Goal: Information Seeking & Learning: Learn about a topic

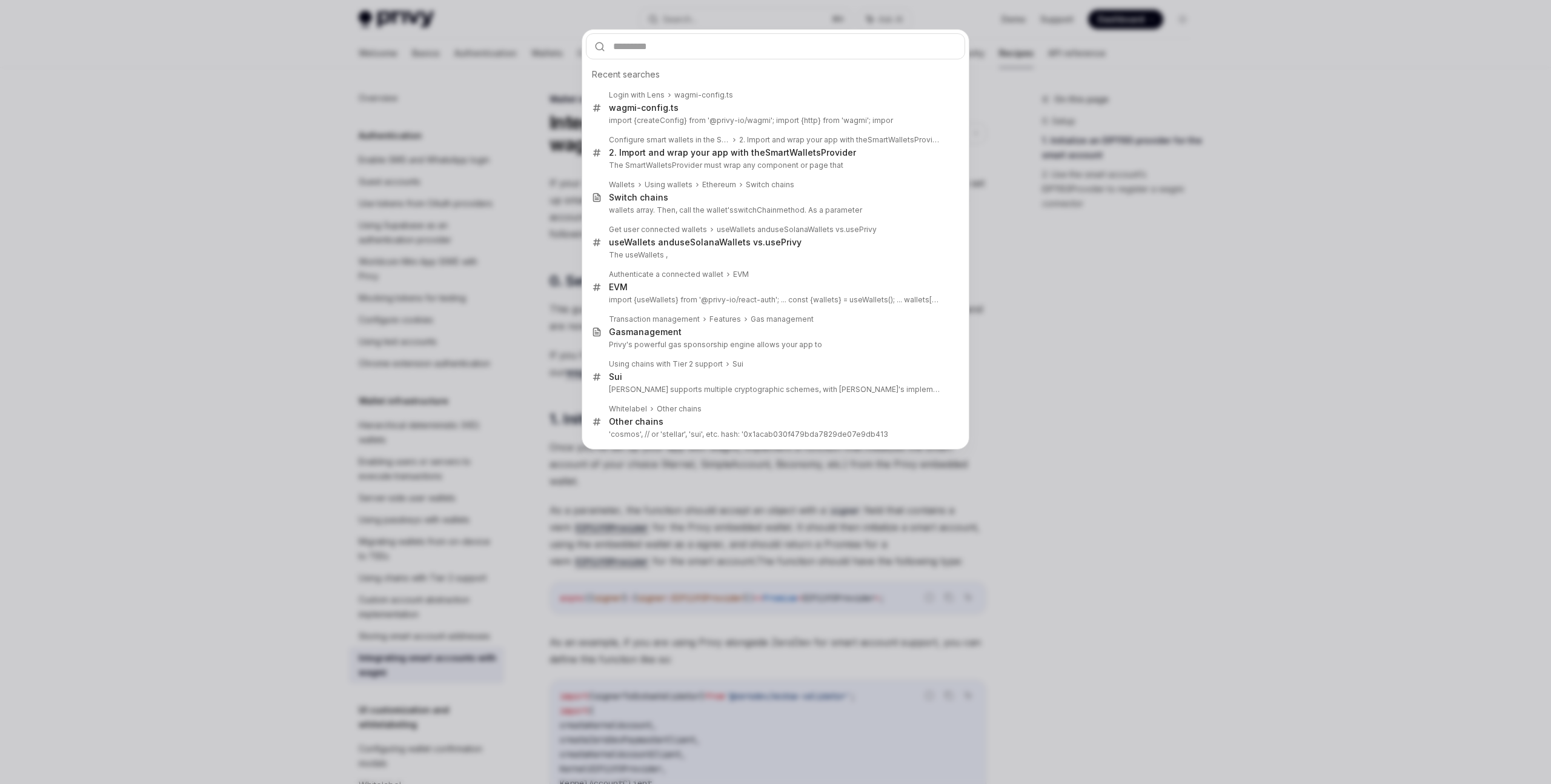
scroll to position [609, 0]
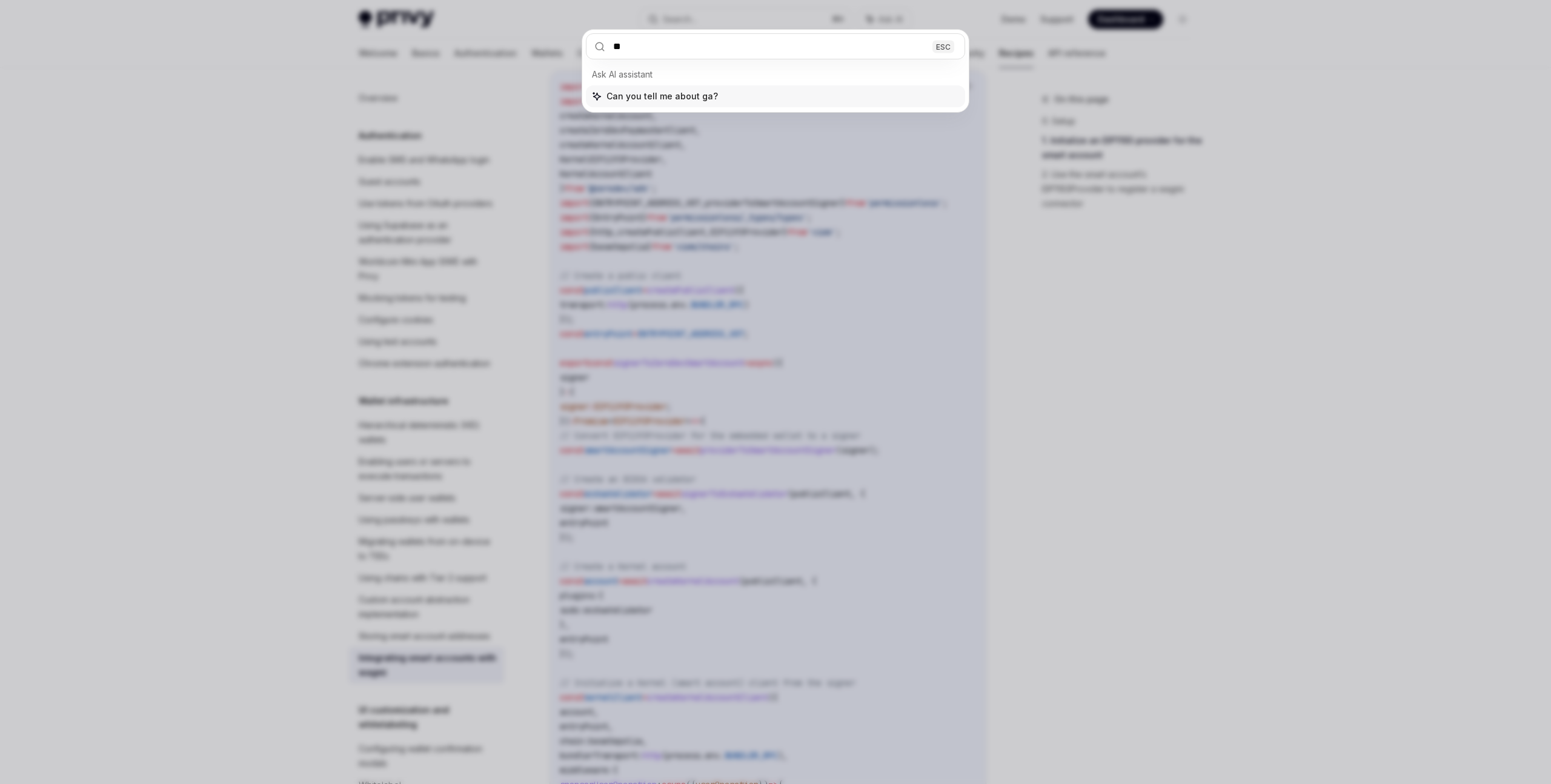
type input "***"
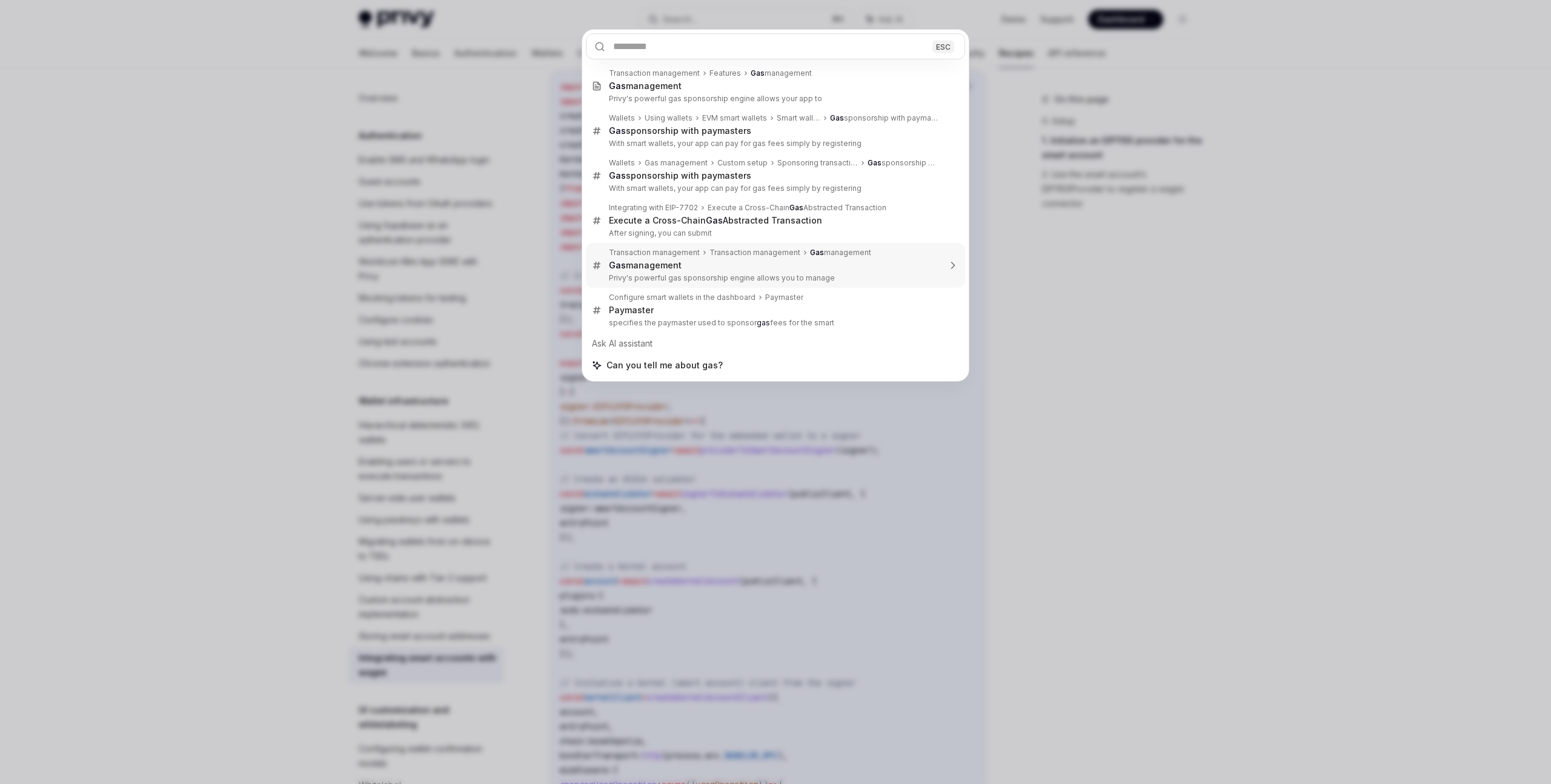
type textarea "*"
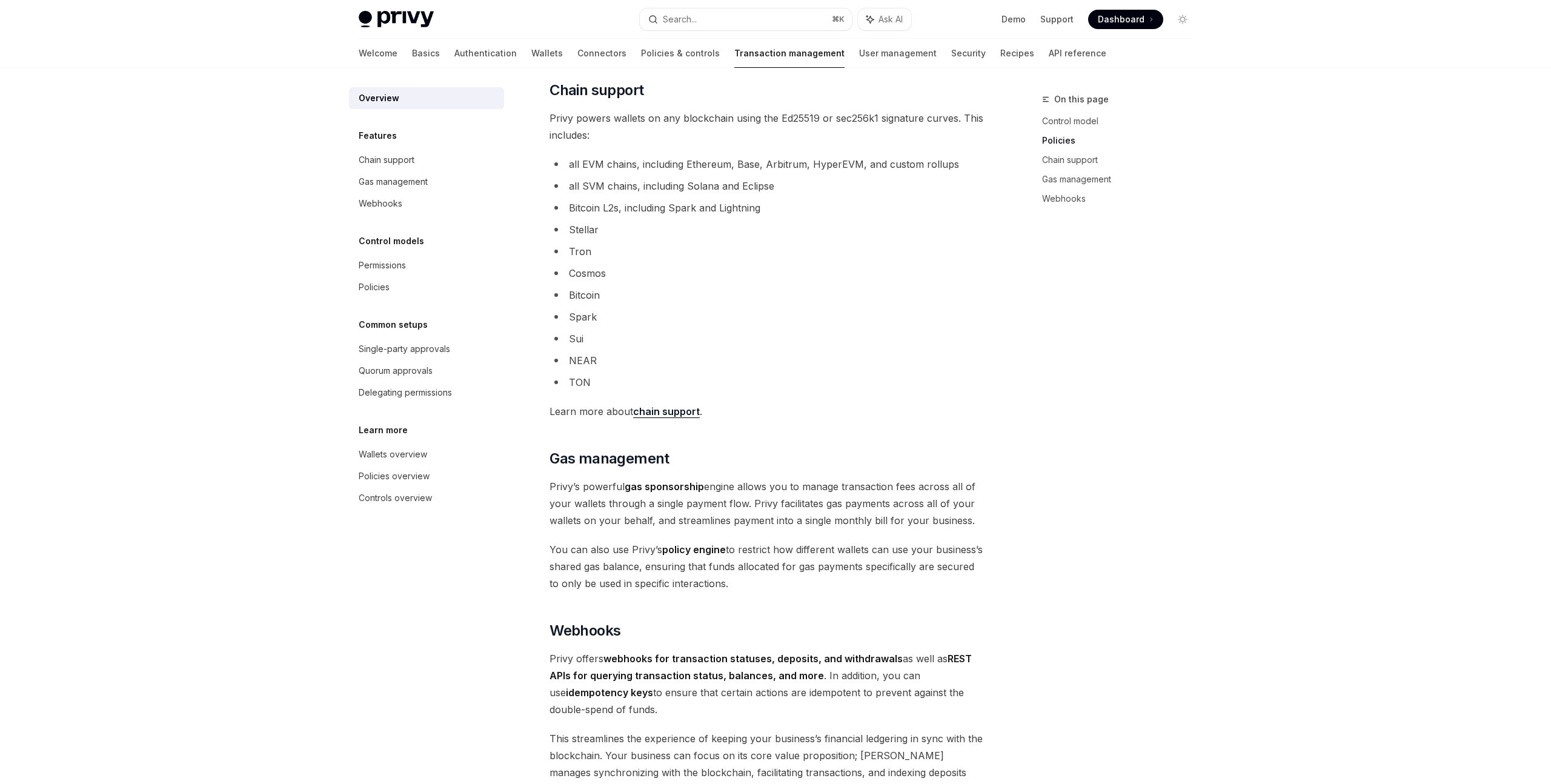
scroll to position [586, 0]
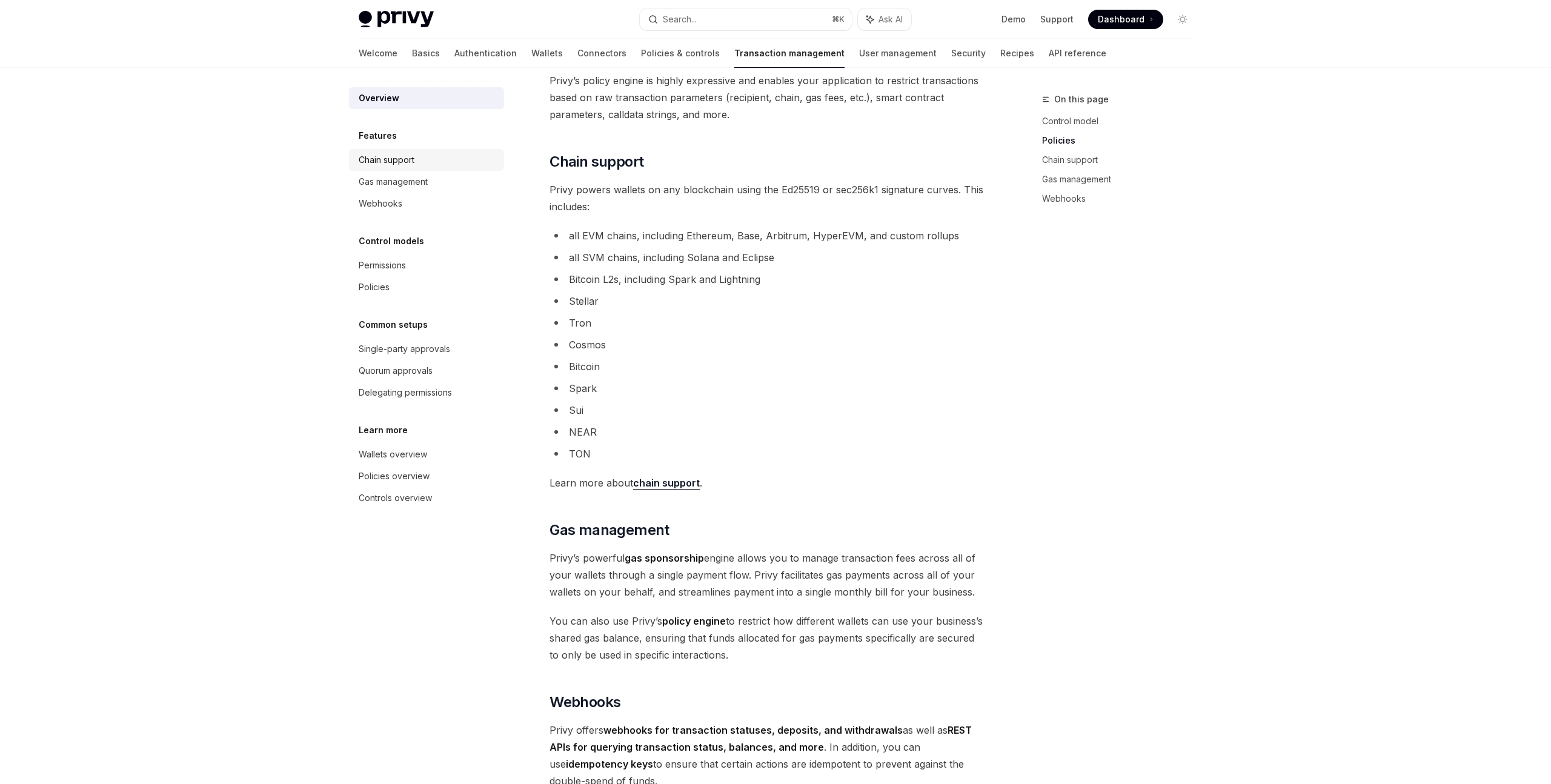
click at [412, 161] on div "Chain support" at bounding box center [386, 160] width 56 height 14
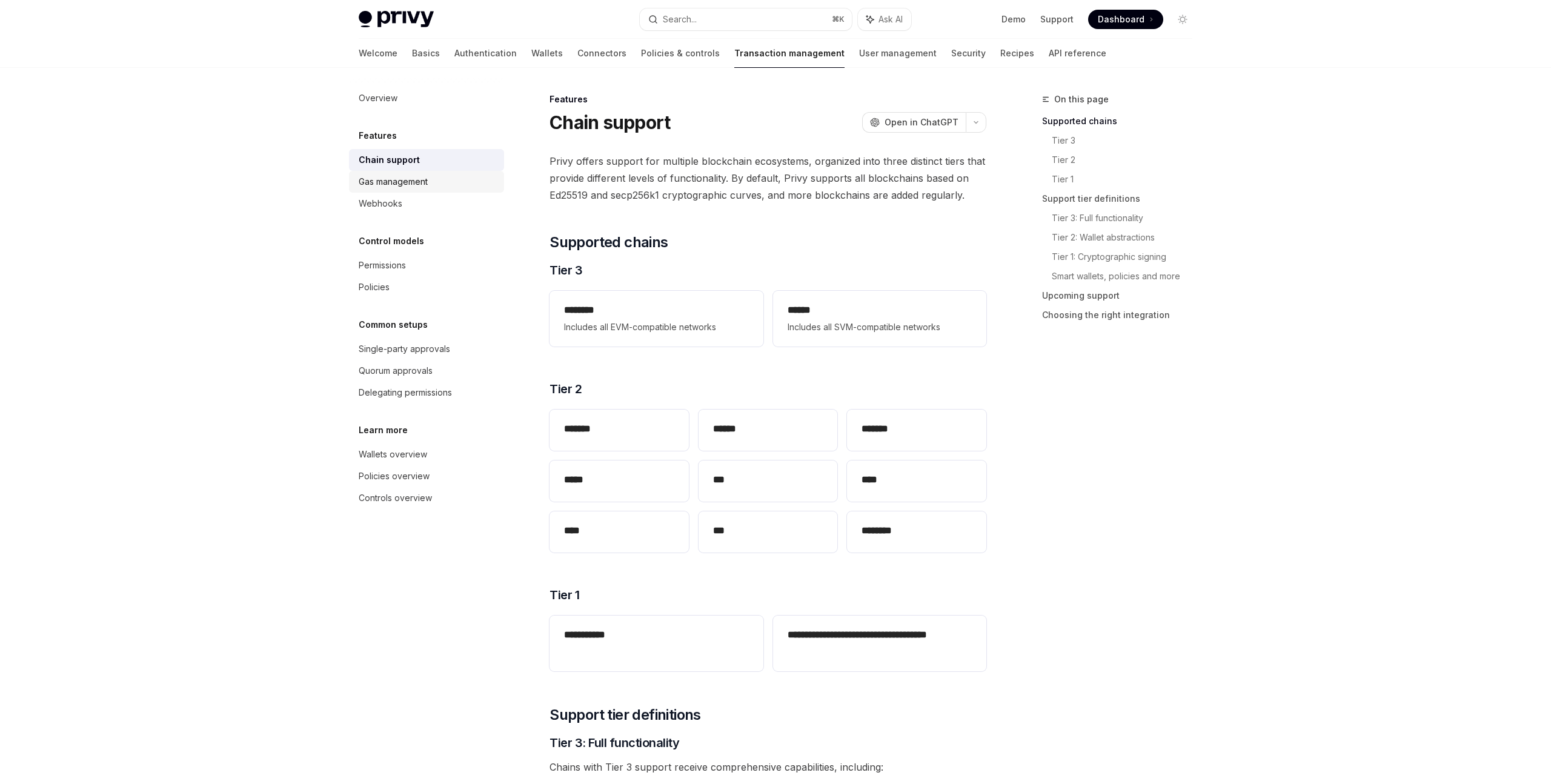
click at [405, 189] on link "Gas management" at bounding box center [426, 181] width 155 height 22
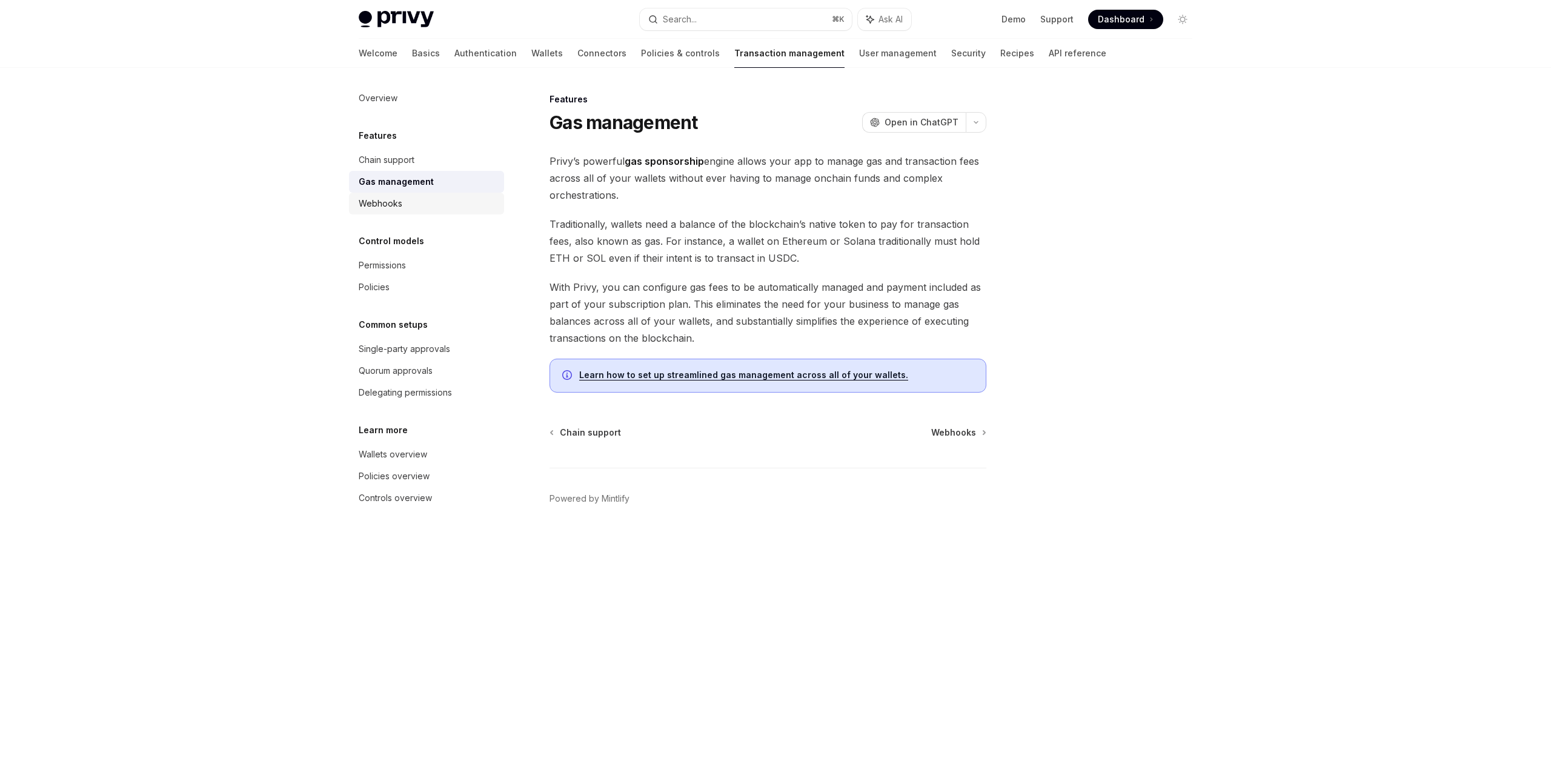
click at [405, 203] on div "Webhooks" at bounding box center [428, 204] width 138 height 14
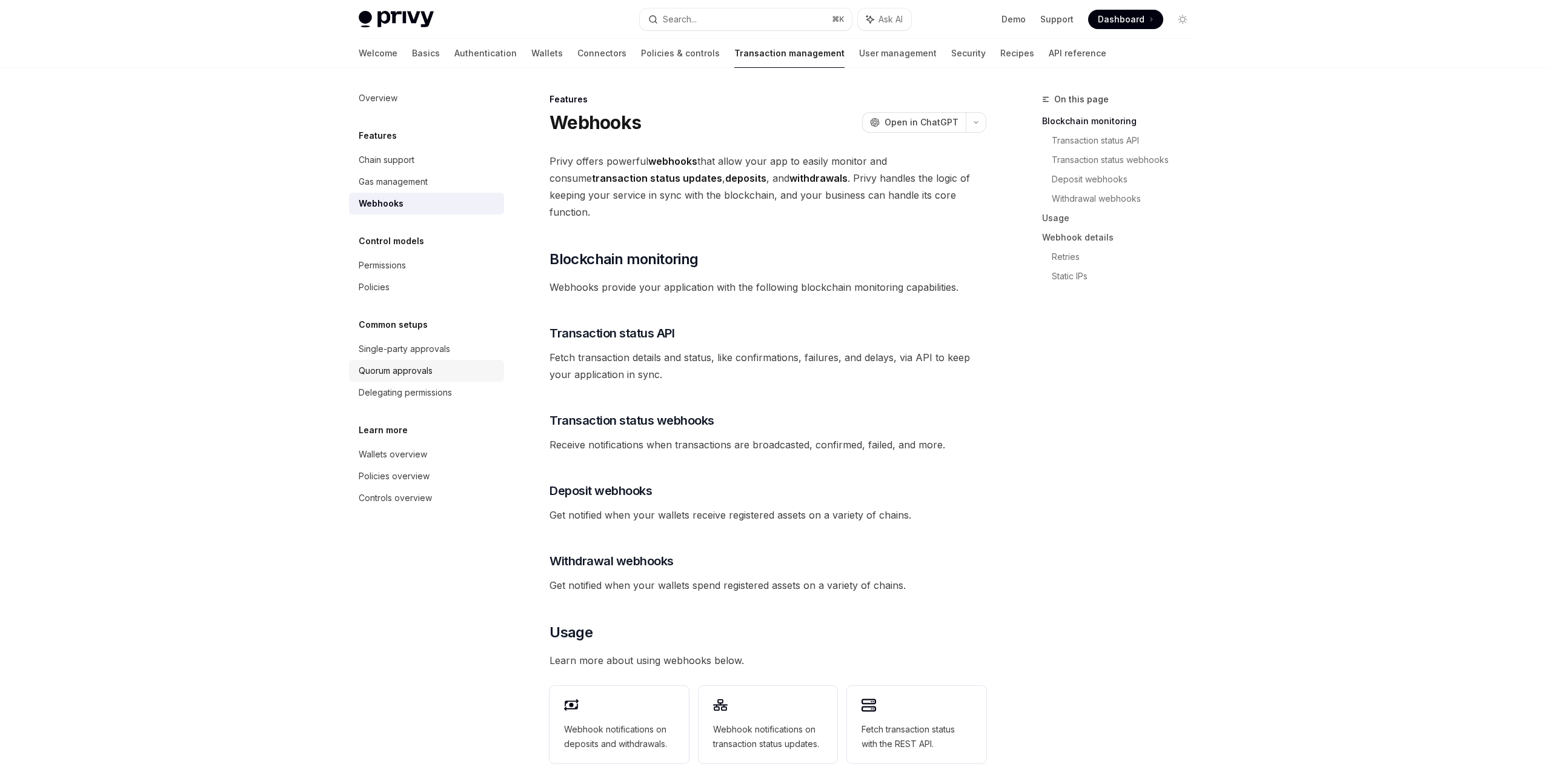
click at [424, 360] on link "Quorum approvals" at bounding box center [426, 370] width 155 height 22
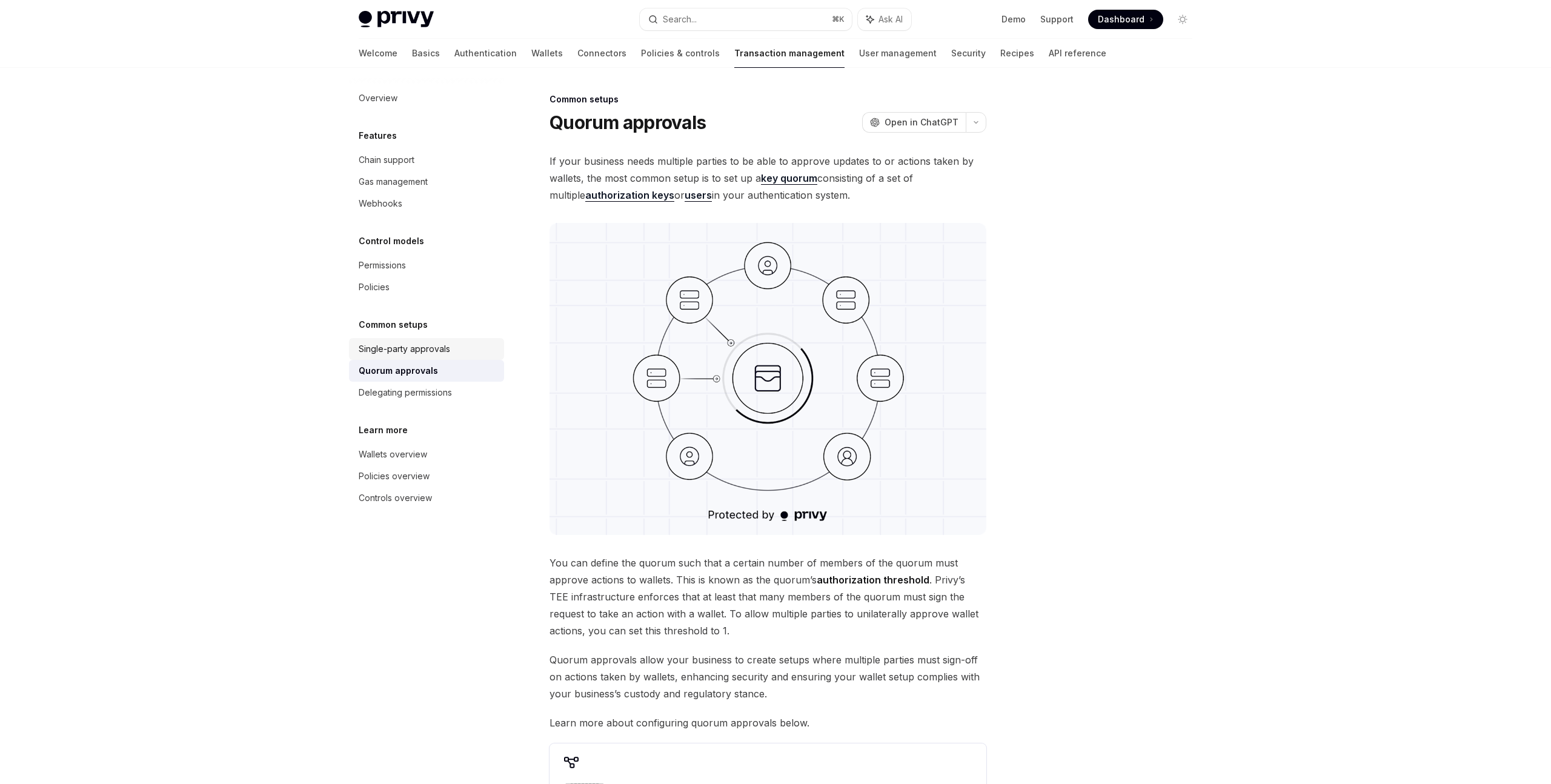
click at [424, 352] on div "Single-party approvals" at bounding box center [404, 349] width 92 height 14
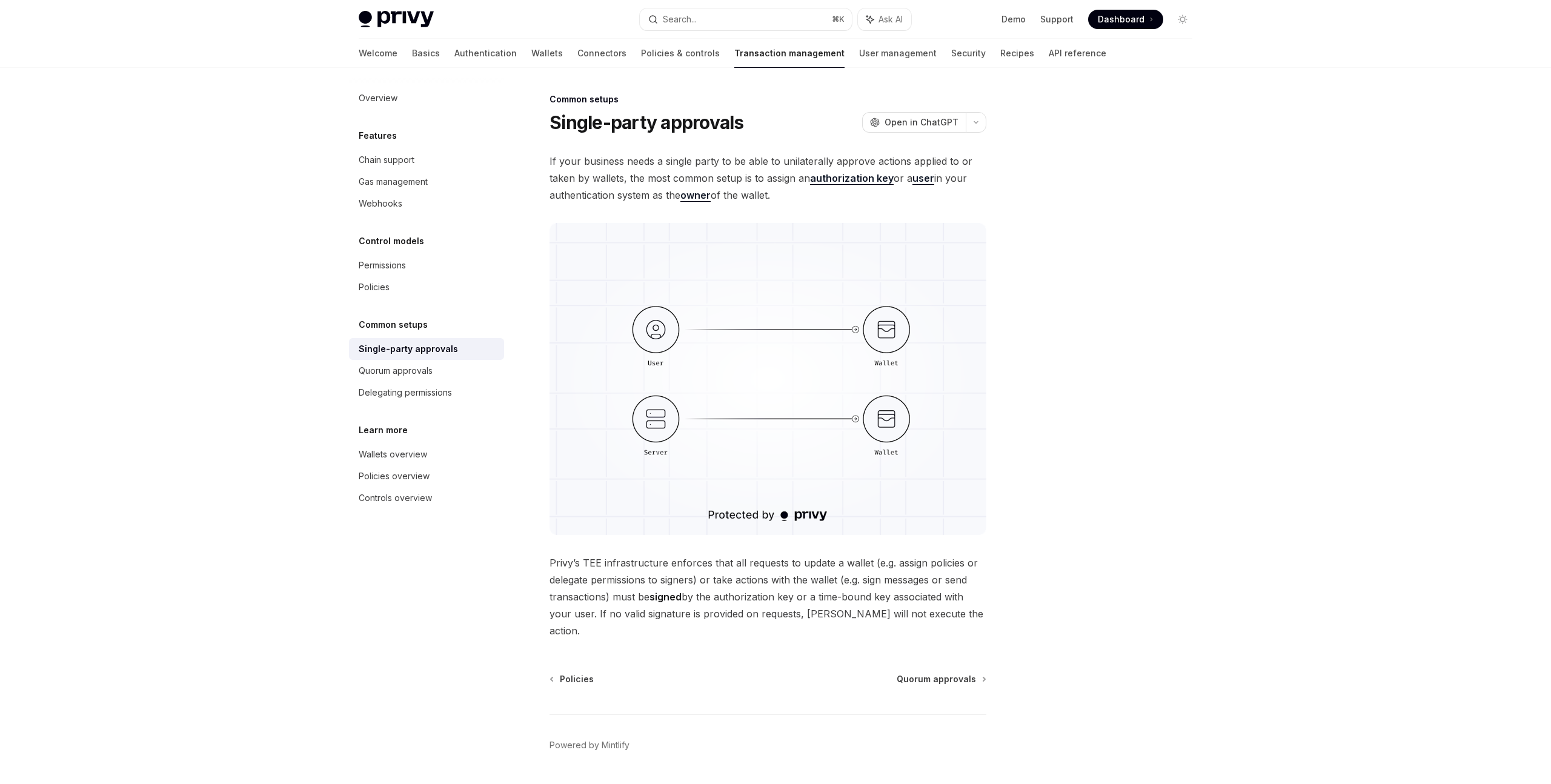
scroll to position [18, 0]
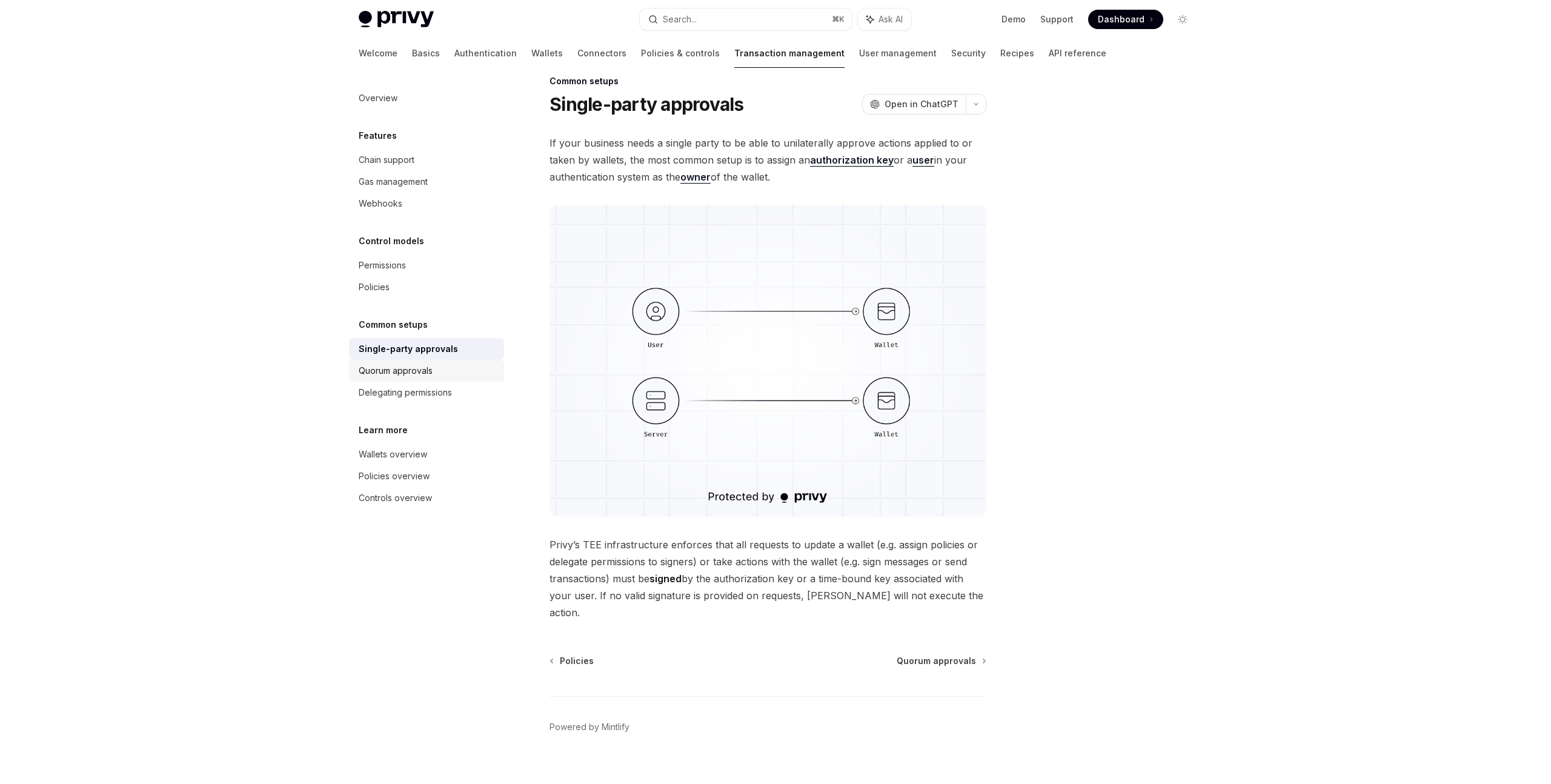
click at [437, 366] on div "Quorum approvals" at bounding box center [428, 371] width 138 height 14
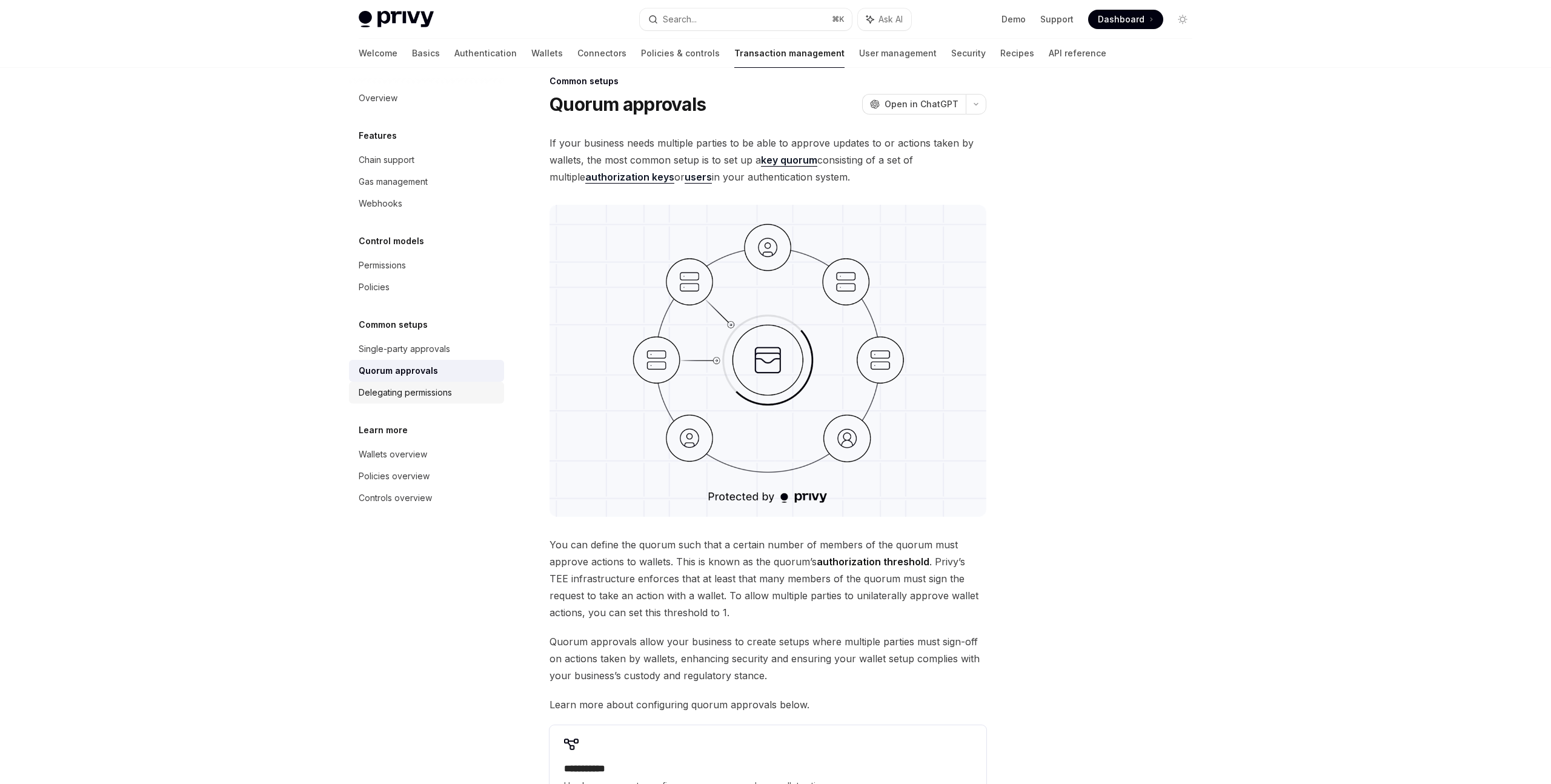
click at [440, 386] on div "Delegating permissions" at bounding box center [405, 393] width 94 height 14
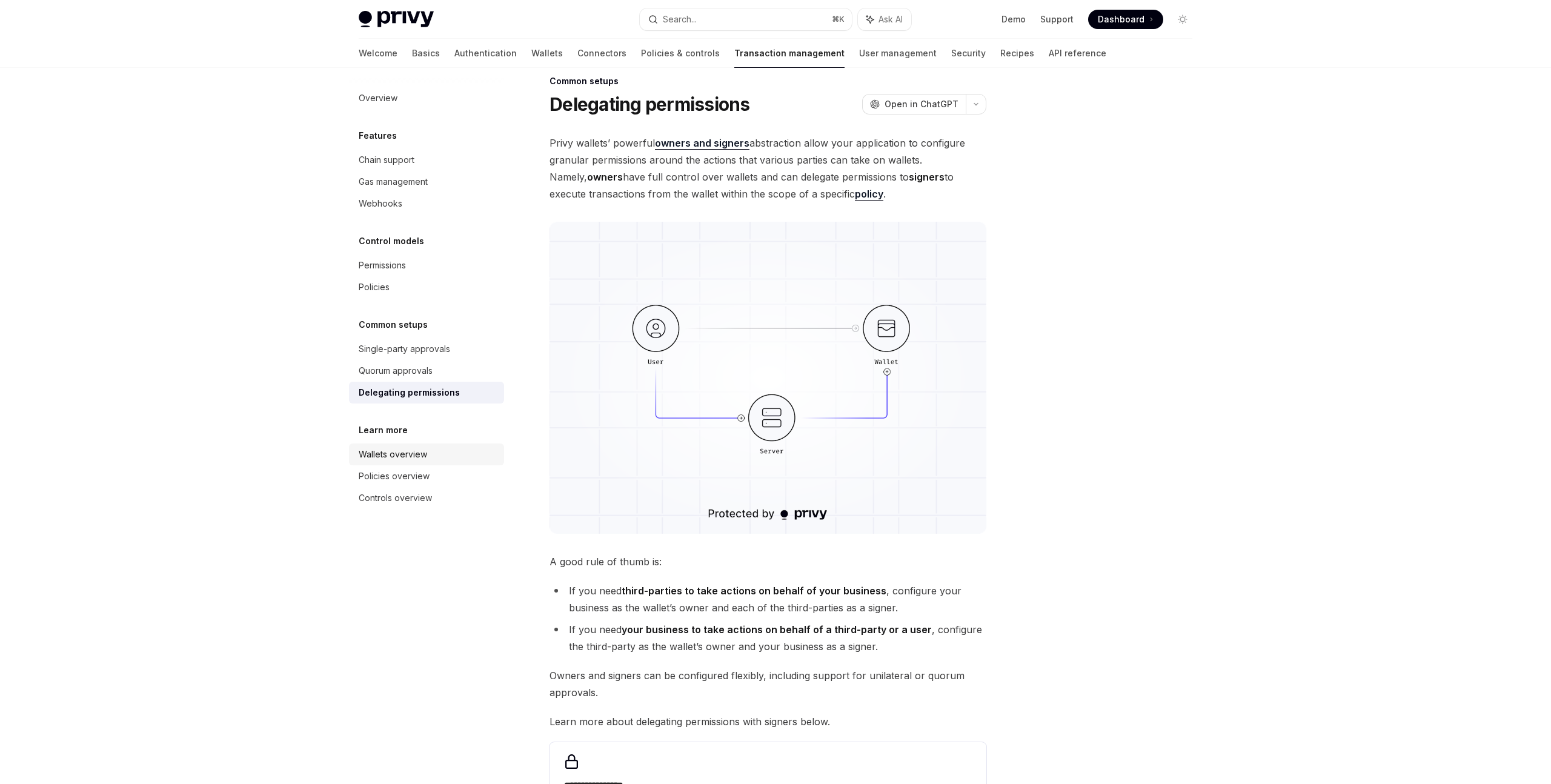
click at [429, 453] on div "Wallets overview" at bounding box center [428, 455] width 138 height 14
type textarea "*"
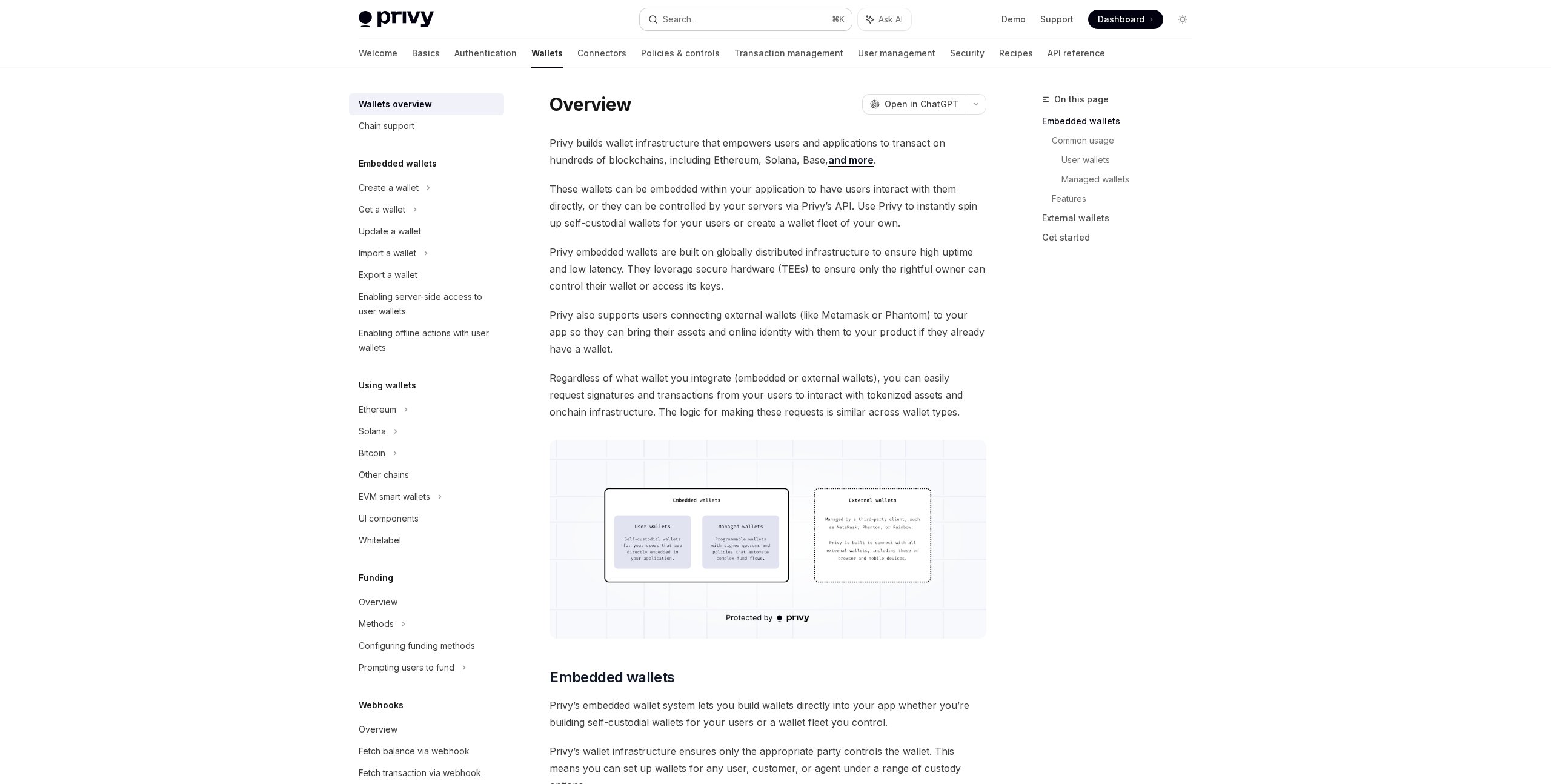
click at [721, 18] on button "Search... ⌘ K" at bounding box center [746, 19] width 212 height 22
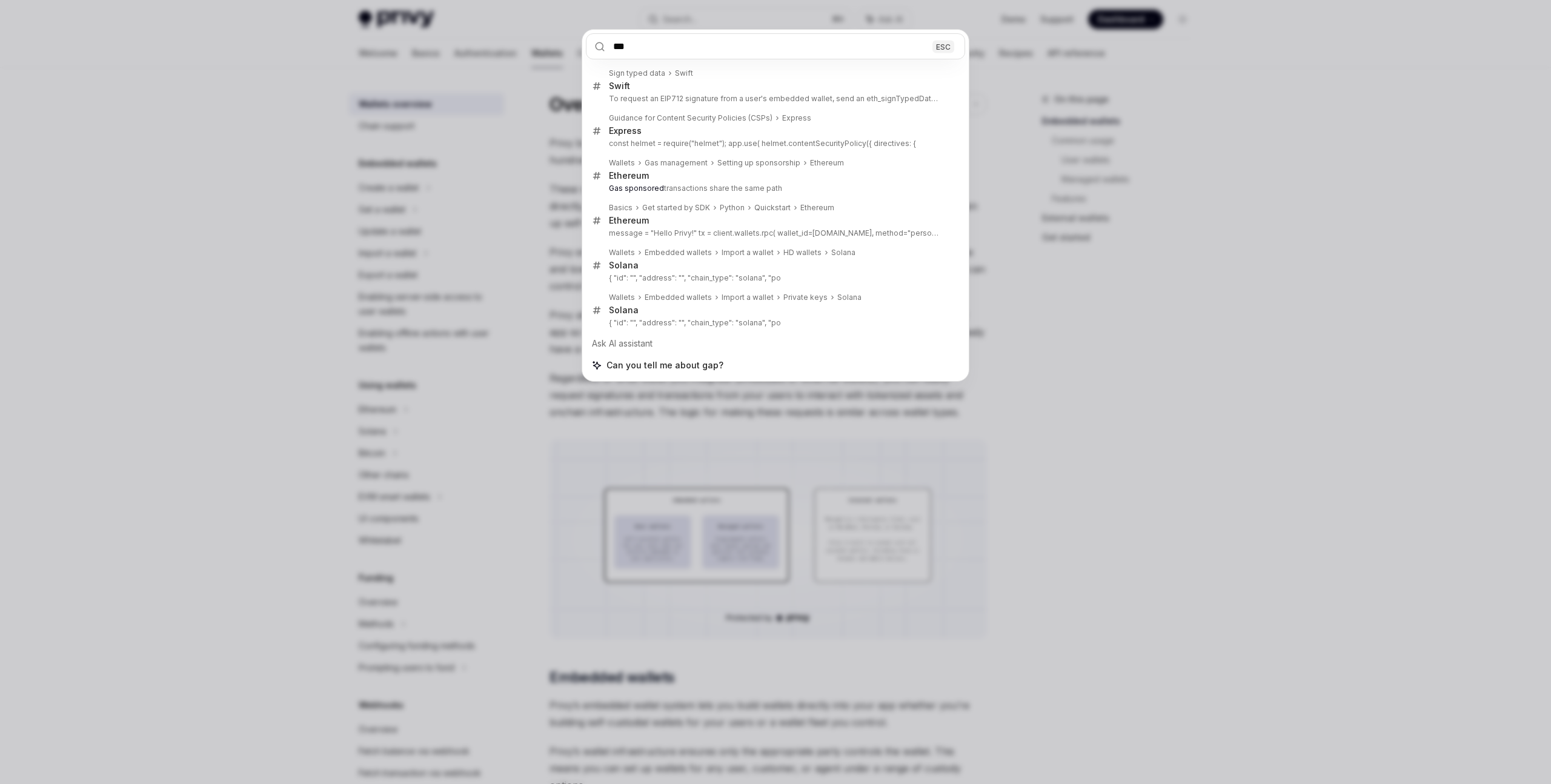
type input "***"
click at [1063, 304] on div "*** ESC Sign typed data Swift Swift To request an EIP712 signature from a user'…" at bounding box center [776, 392] width 1551 height 784
